Goal: Feedback & Contribution: Contribute content

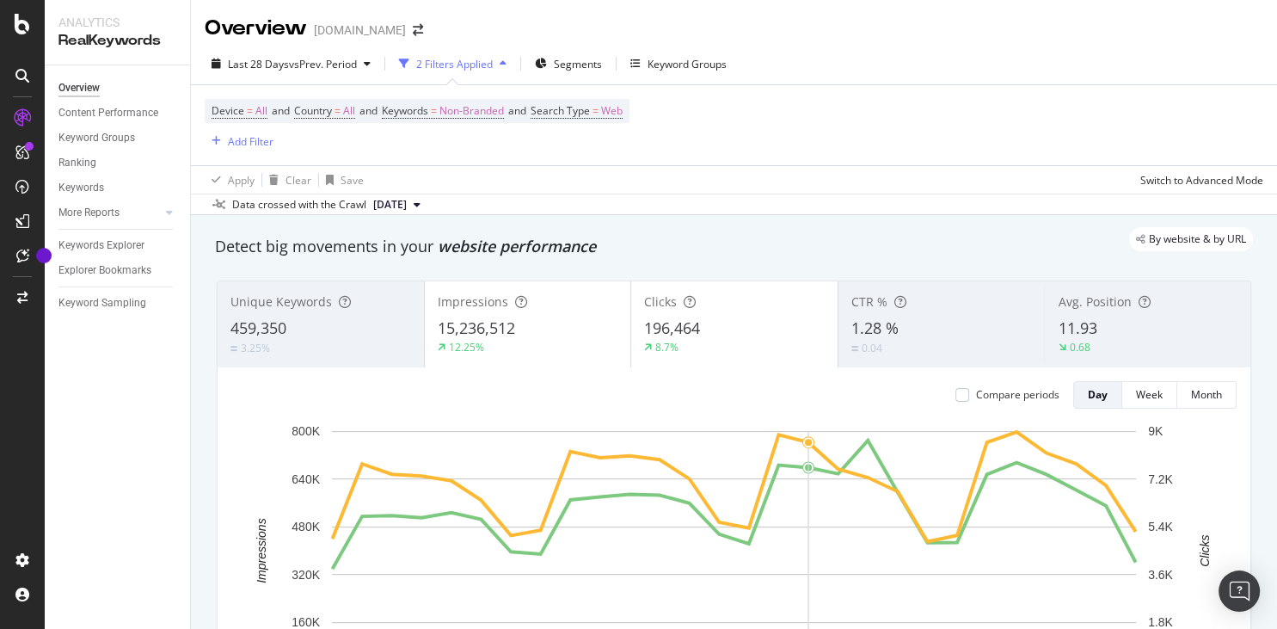
scroll to position [165, 0]
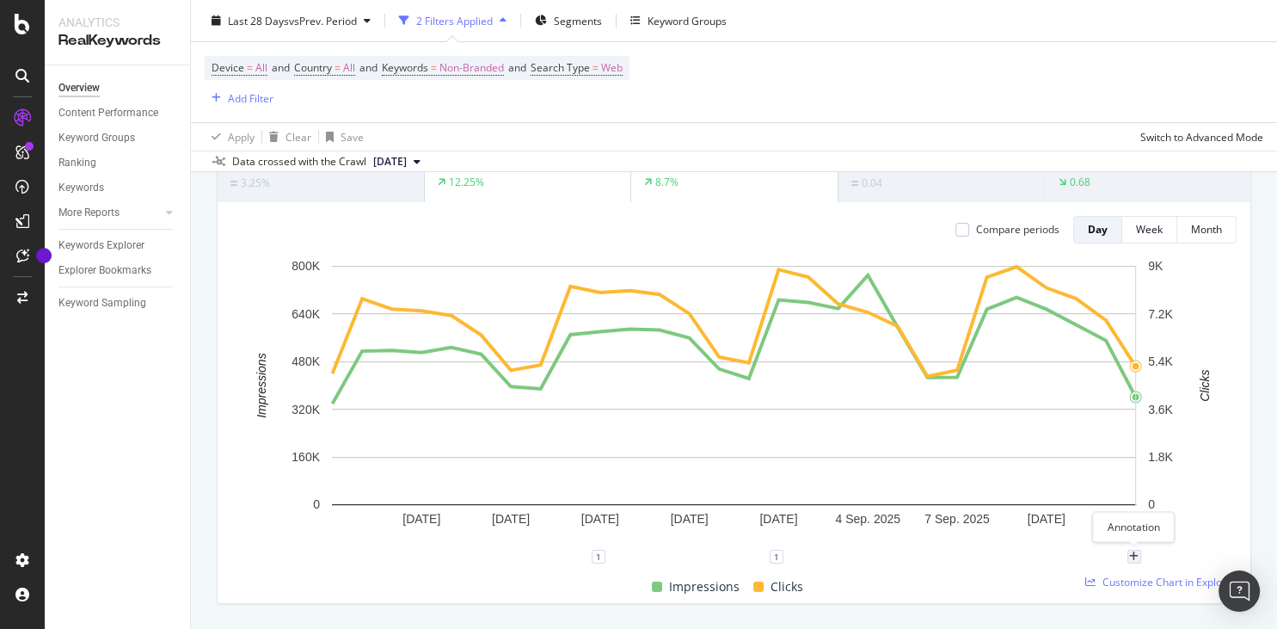
click at [1130, 557] on div "plus" at bounding box center [1135, 557] width 14 height 14
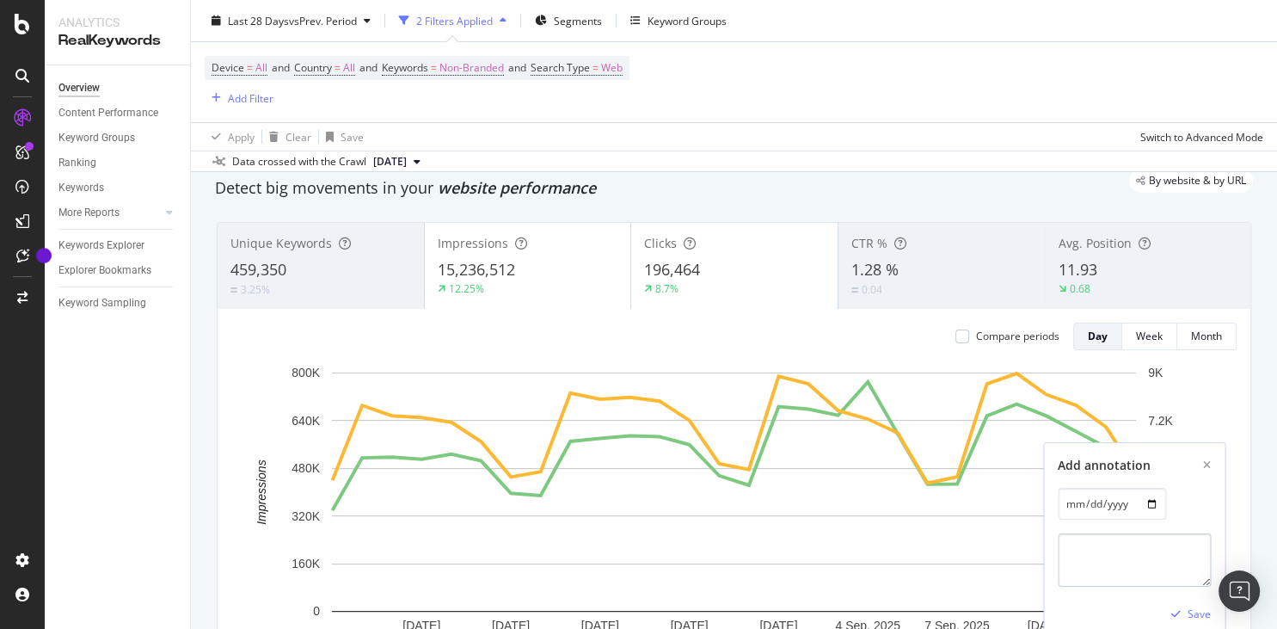
scroll to position [248, 0]
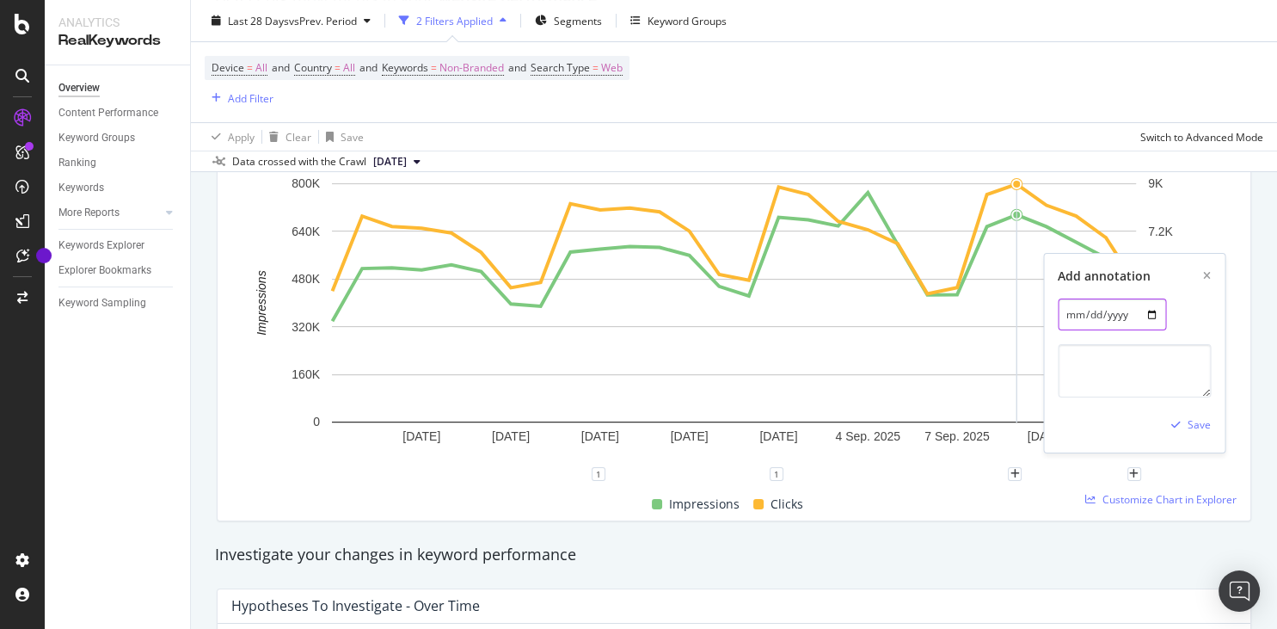
click at [1140, 316] on input "[DATE]" at bounding box center [1112, 315] width 108 height 32
type input "[DATE]"
click at [1083, 364] on textarea at bounding box center [1134, 370] width 153 height 53
click at [1173, 371] on textarea "Modificata la pagina" at bounding box center [1134, 370] width 153 height 53
paste textarea "[URL][DOMAIN_NAME]"
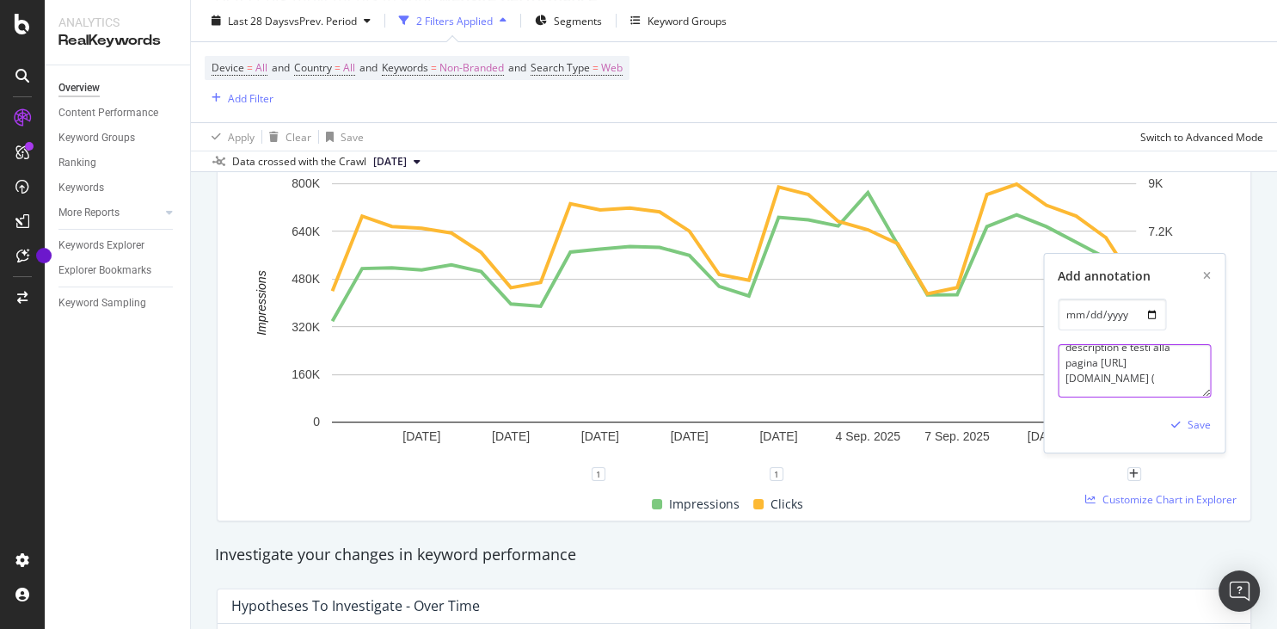
scroll to position [52, 0]
paste textarea "CI-8875"
type textarea "Online nuovi title, description e testi alla pagina [URL][DOMAIN_NAME] (CI-8875…"
click at [1196, 426] on div "Save" at bounding box center [1199, 424] width 23 height 15
